Goal: Transaction & Acquisition: Purchase product/service

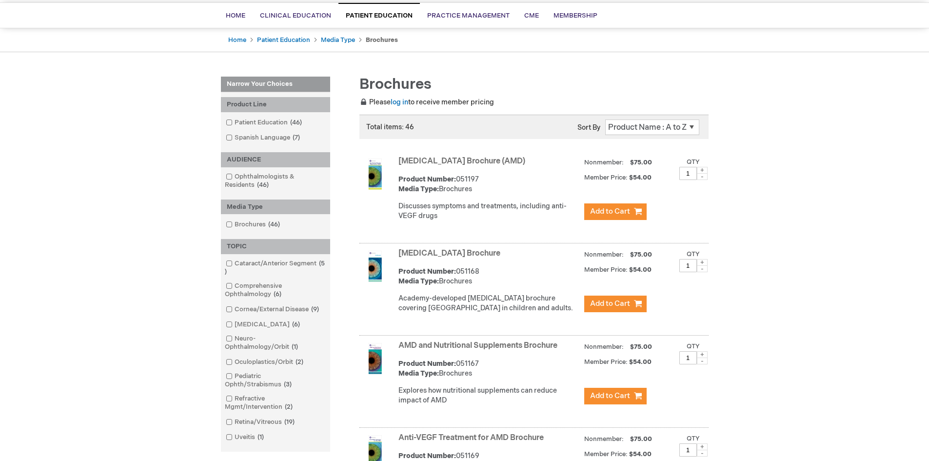
scroll to position [98, 0]
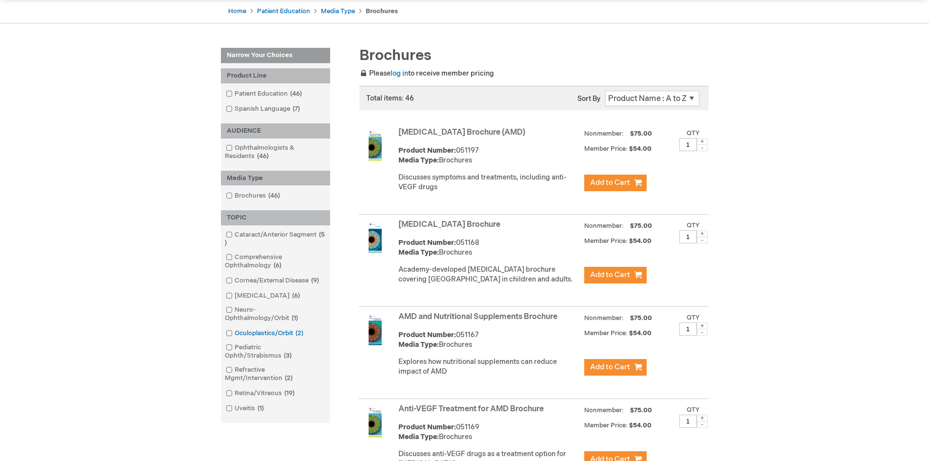
click at [235, 334] on span at bounding box center [235, 333] width 0 height 8
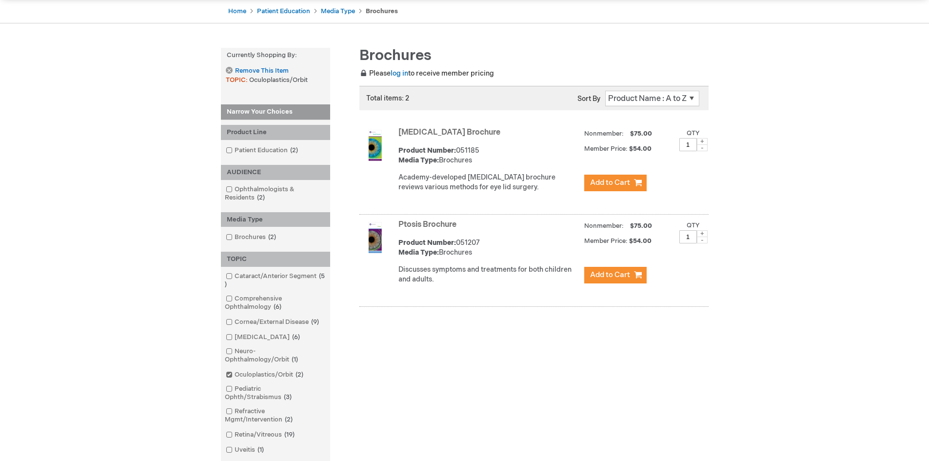
click at [381, 243] on img at bounding box center [374, 237] width 31 height 31
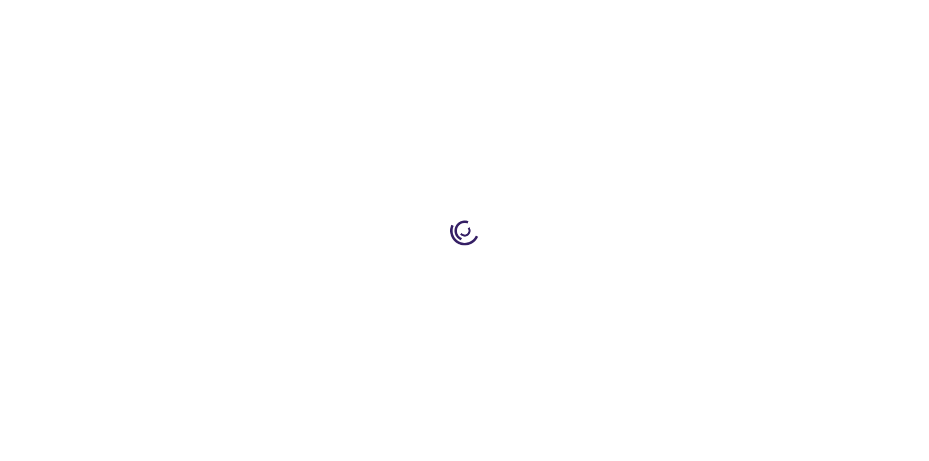
type input "1"
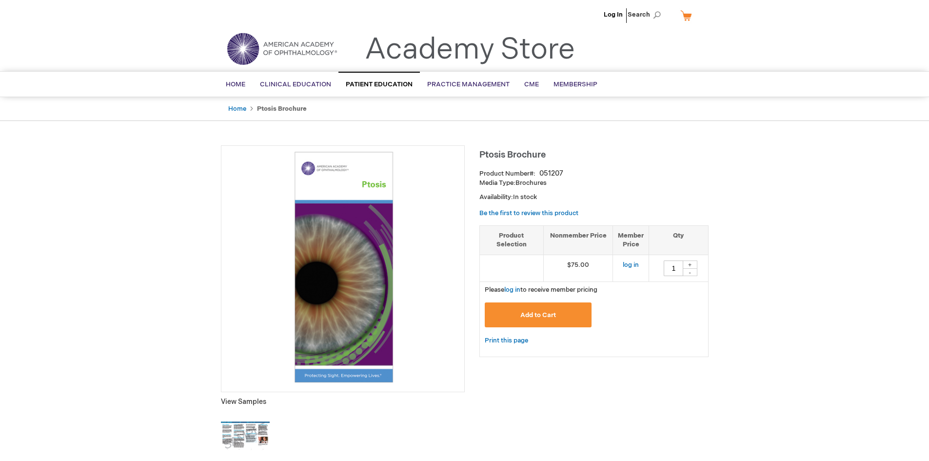
click at [242, 437] on img at bounding box center [245, 435] width 49 height 49
